Goal: Use online tool/utility: Utilize a website feature to perform a specific function

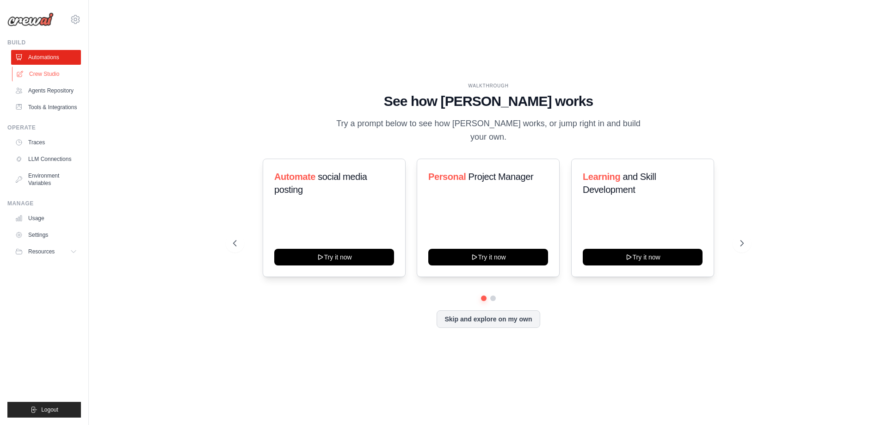
click at [54, 77] on link "Crew Studio" at bounding box center [47, 74] width 70 height 15
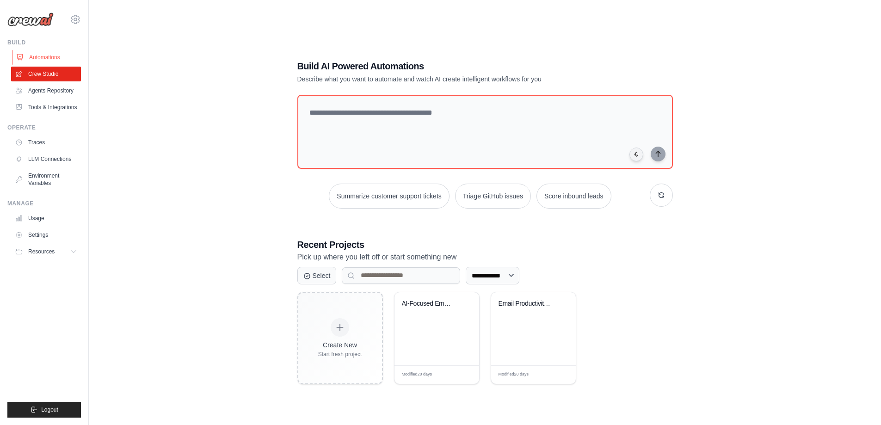
click at [57, 59] on link "Automations" at bounding box center [47, 57] width 70 height 15
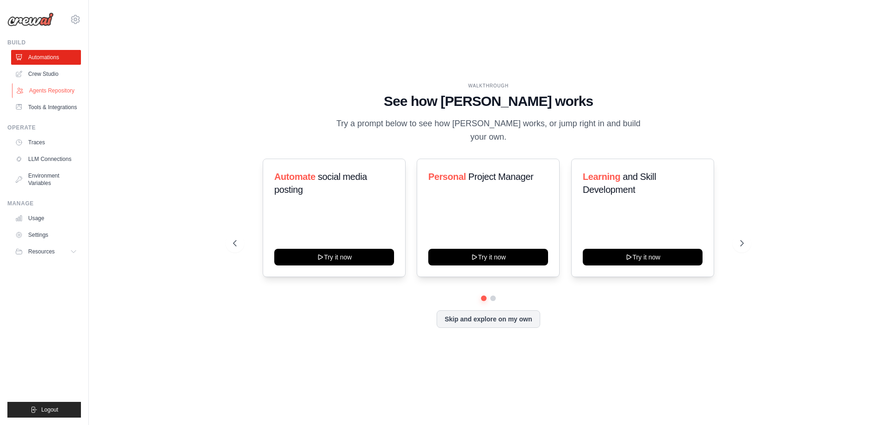
click at [64, 92] on link "Agents Repository" at bounding box center [47, 90] width 70 height 15
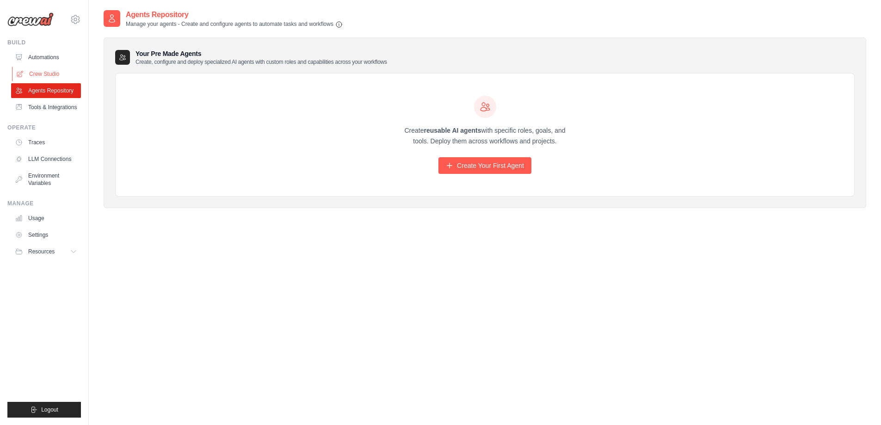
click at [53, 74] on link "Crew Studio" at bounding box center [47, 74] width 70 height 15
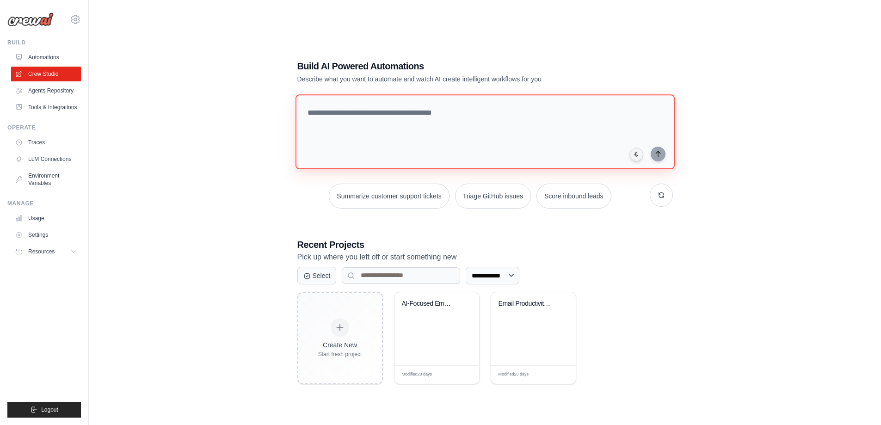
click at [462, 143] on textarea at bounding box center [484, 131] width 379 height 75
paste textarea "**********"
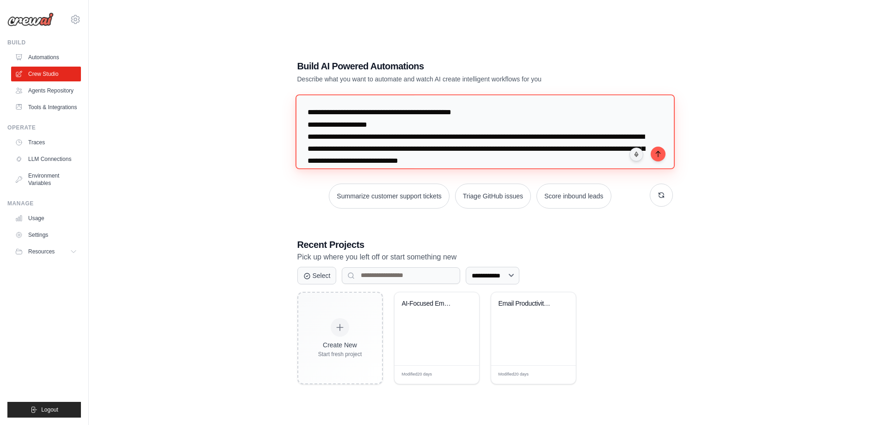
scroll to position [586, 0]
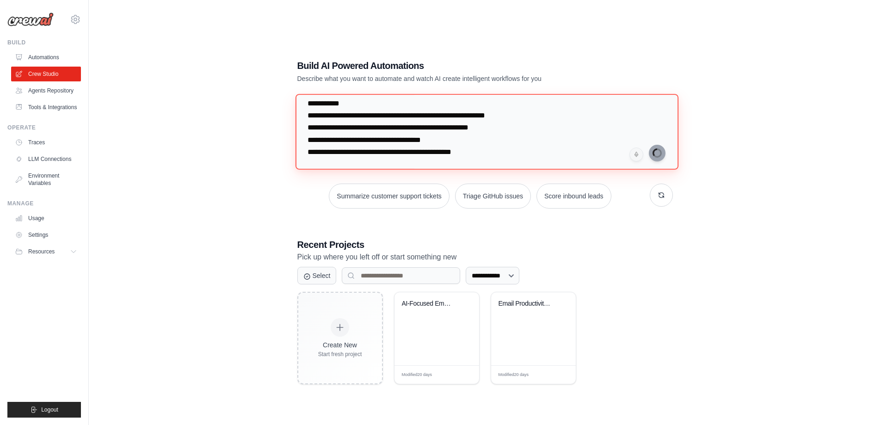
type textarea "**********"
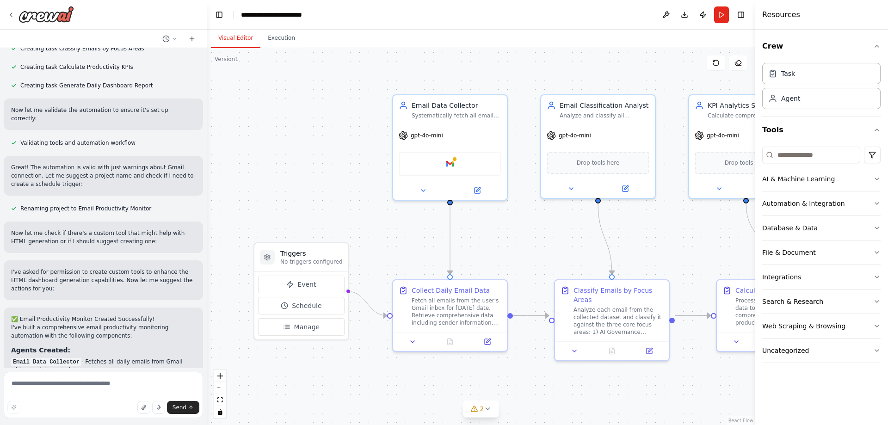
scroll to position [1487, 0]
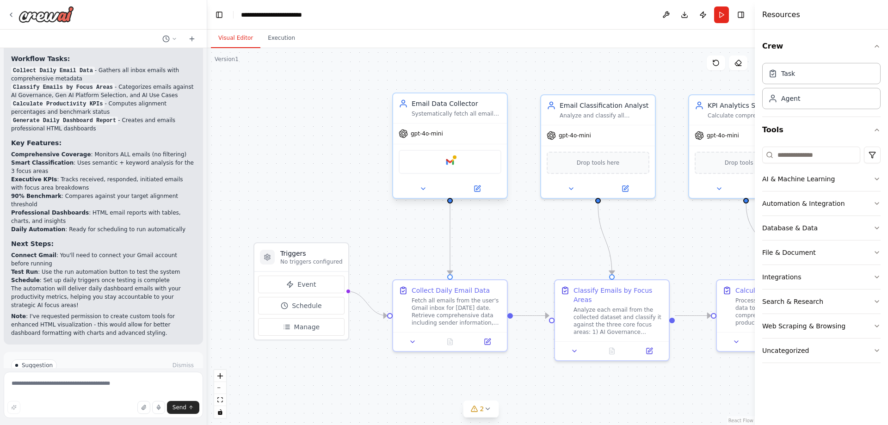
click at [442, 120] on div "Email Data Collector Systematically fetch all emails from the user's Gmail inbo…" at bounding box center [450, 108] width 114 height 30
click at [433, 163] on div "Google gmail" at bounding box center [450, 162] width 103 height 24
click at [441, 111] on div "Systematically fetch all emails from the user's Gmail inbox for the current day…" at bounding box center [457, 113] width 90 height 7
click at [435, 135] on span "gpt-4o-mini" at bounding box center [427, 133] width 32 height 7
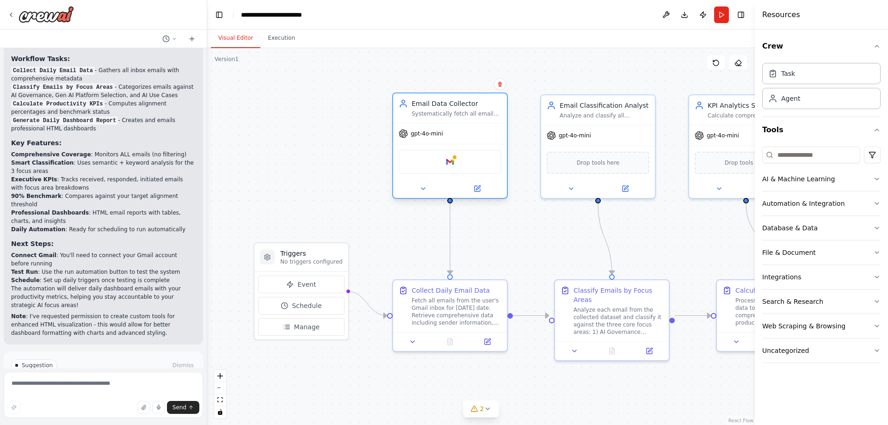
click at [439, 164] on div "Google gmail" at bounding box center [450, 162] width 103 height 24
click at [425, 188] on icon at bounding box center [422, 188] width 7 height 7
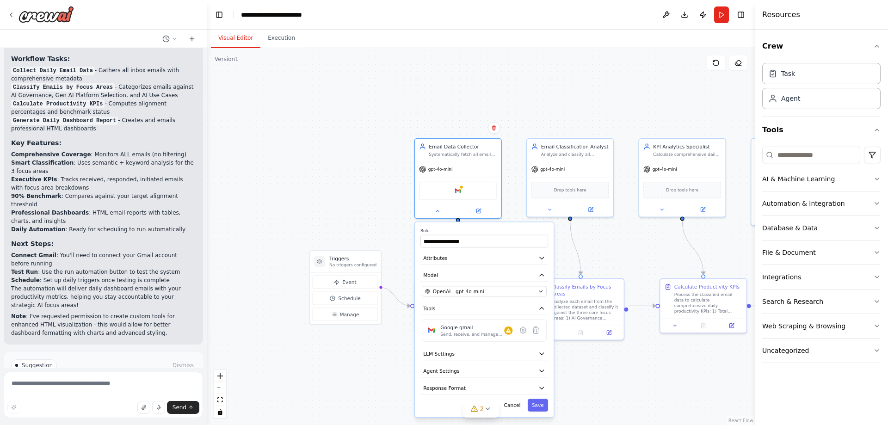
click at [346, 161] on div ".deletable-edge-delete-btn { width: 20px; height: 20px; border: 0px solid #ffff…" at bounding box center [481, 236] width 548 height 377
click at [77, 392] on textarea at bounding box center [103, 395] width 199 height 46
type textarea "**********"
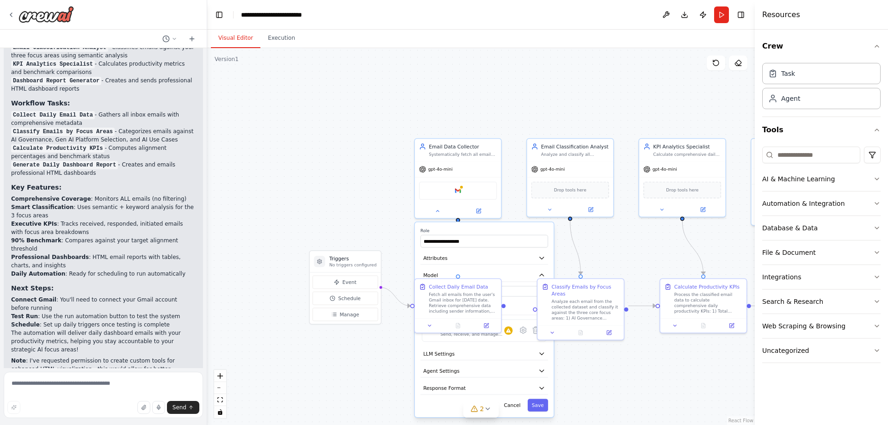
scroll to position [1494, 0]
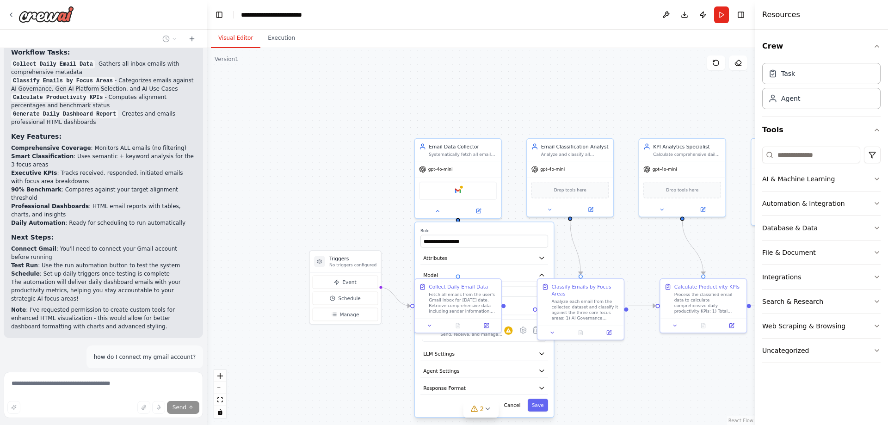
click at [394, 127] on div ".deletable-edge-delete-btn { width: 20px; height: 20px; border: 0px solid #ffff…" at bounding box center [481, 236] width 548 height 377
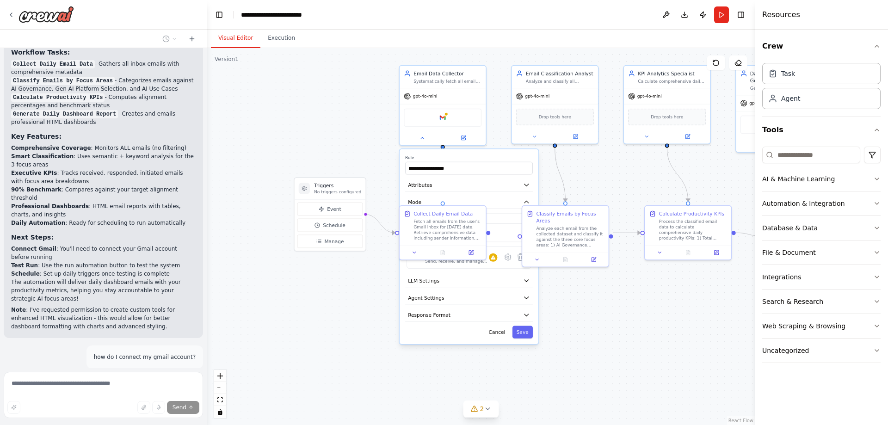
drag, startPoint x: 399, startPoint y: 117, endPoint x: 382, endPoint y: 38, distance: 79.8
click at [382, 38] on div "Visual Editor Execution Version 1 Show Tools Hide Agents .deletable-edge-delete…" at bounding box center [481, 227] width 548 height 395
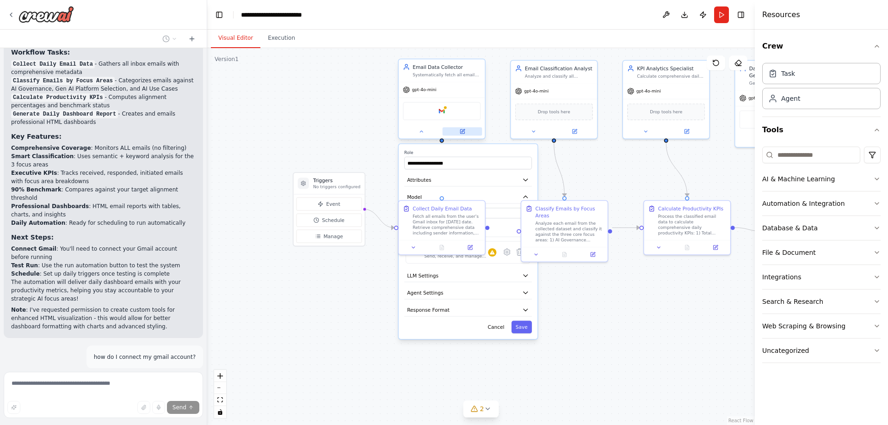
click at [461, 130] on icon at bounding box center [462, 131] width 4 height 4
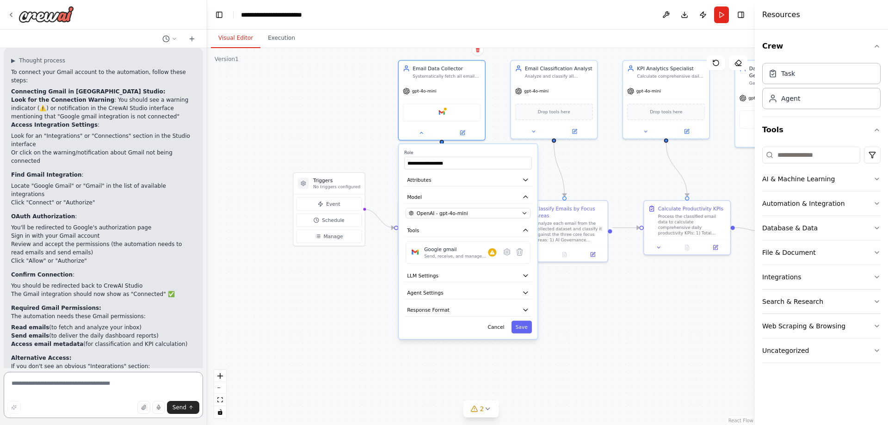
scroll to position [1845, 0]
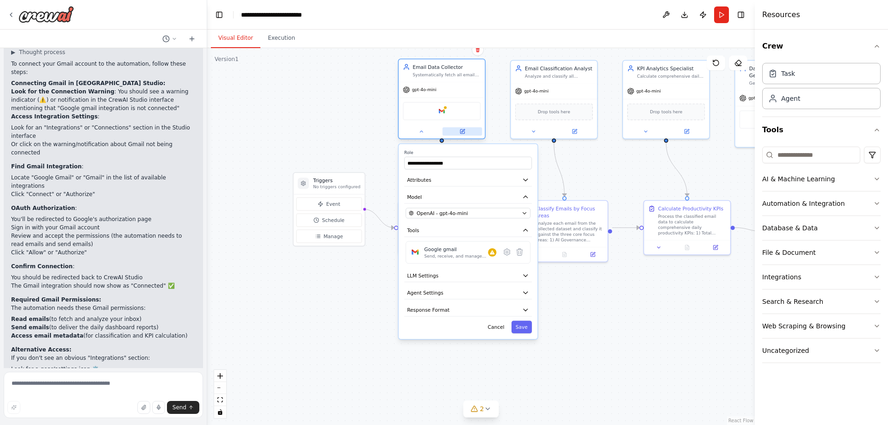
click at [467, 129] on button at bounding box center [463, 131] width 40 height 8
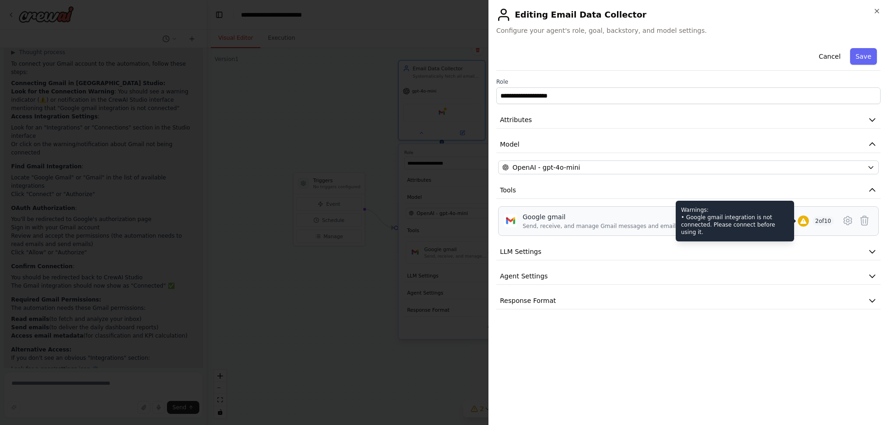
click at [798, 221] on div at bounding box center [803, 221] width 11 height 11
click at [804, 221] on icon at bounding box center [803, 221] width 6 height 6
click at [771, 229] on div "Warnings: • Google gmail integration is not connected. Please connect before us…" at bounding box center [735, 221] width 118 height 41
click at [777, 227] on div "Warnings: • Google gmail integration is not connected. Please connect before us…" at bounding box center [735, 221] width 118 height 41
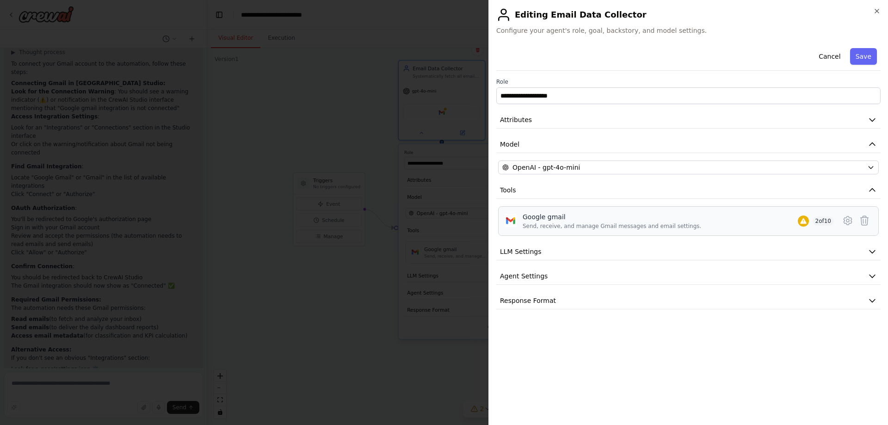
click at [561, 220] on div "Google gmail" at bounding box center [612, 216] width 179 height 9
click at [848, 221] on icon at bounding box center [847, 220] width 11 height 11
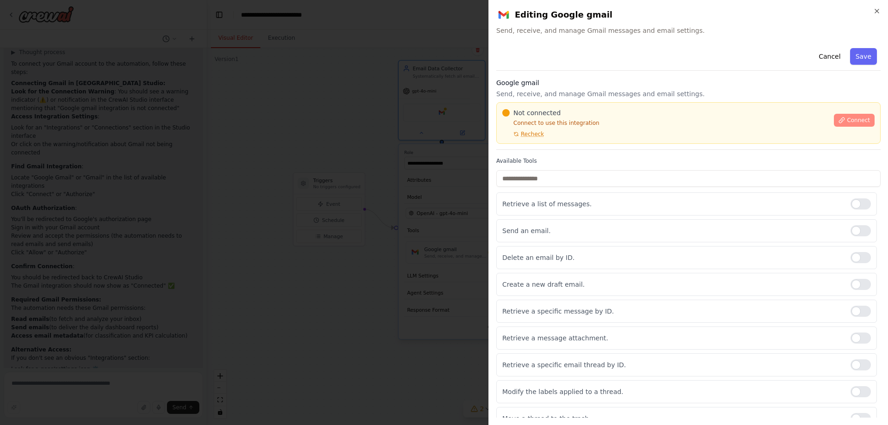
click at [847, 122] on span "Connect" at bounding box center [858, 120] width 23 height 7
